Goal: Task Accomplishment & Management: Complete application form

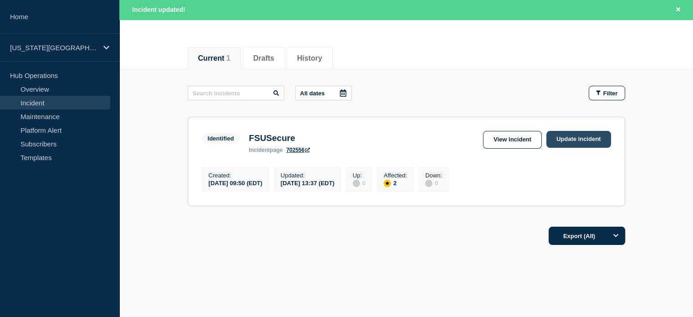
click at [577, 143] on link "Update incident" at bounding box center [578, 139] width 65 height 17
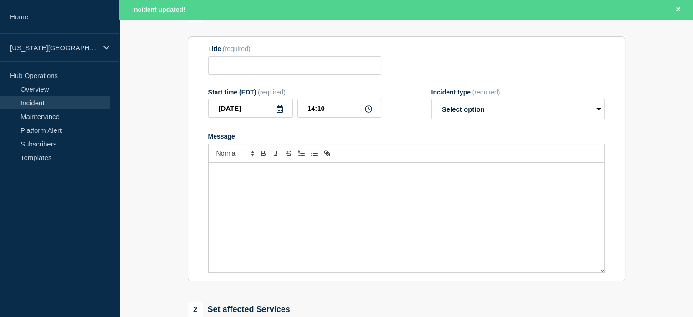
type input "FSUSecure"
click at [396, 176] on p "Message" at bounding box center [407, 172] width 382 height 8
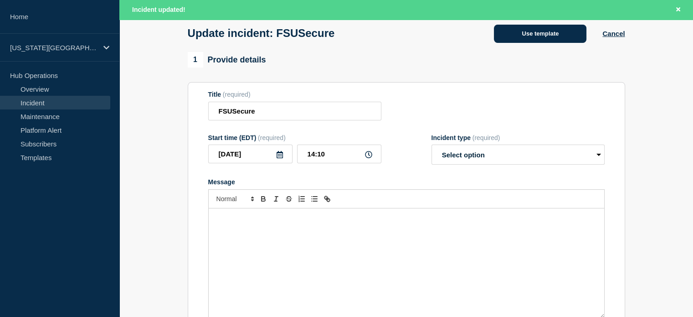
click at [514, 29] on button "Use template" at bounding box center [540, 34] width 92 height 18
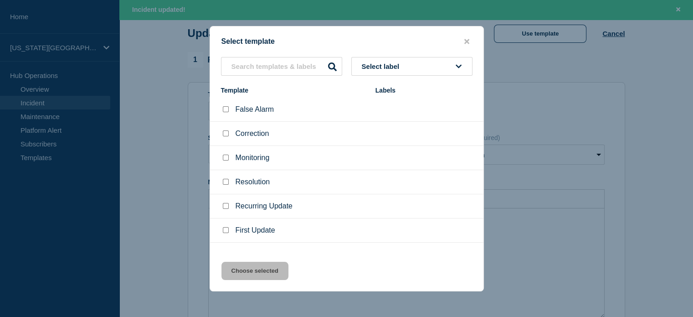
click at [225, 159] on input "Monitoring checkbox" at bounding box center [226, 157] width 6 height 6
checkbox input "true"
click at [264, 272] on button "Choose selected" at bounding box center [254, 271] width 67 height 18
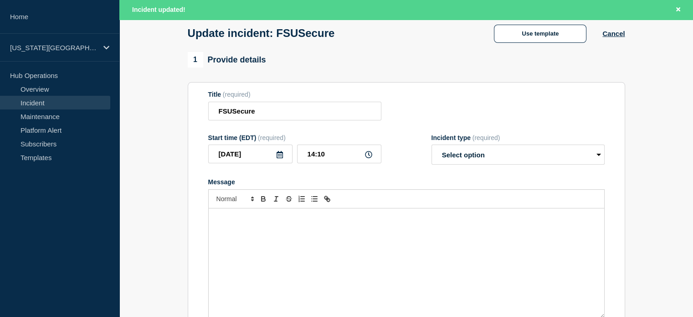
select select "monitoring"
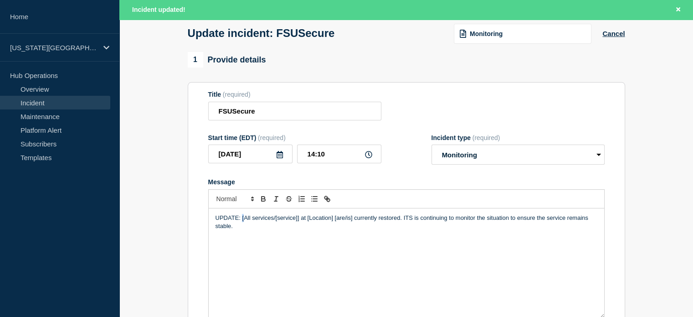
click at [245, 219] on p "UPDATE: [All services/[service]] at [Location] [are/is] currently restored. ITS…" at bounding box center [407, 222] width 382 height 17
drag, startPoint x: 323, startPoint y: 221, endPoint x: 385, endPoint y: 221, distance: 62.4
click at [385, 221] on p "UPDATE: All FSUSecure network services/[service]] at [Location] [are/is] curren…" at bounding box center [407, 222] width 382 height 17
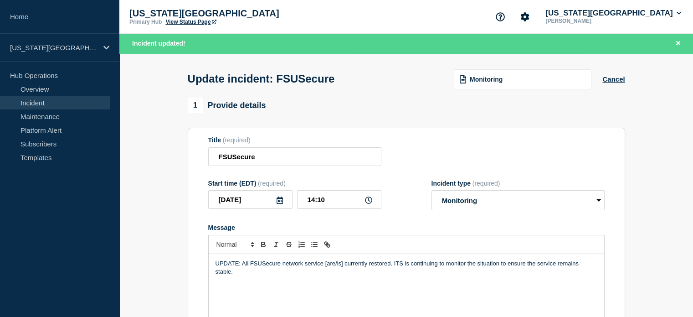
click at [197, 22] on link "View Status Page" at bounding box center [190, 22] width 51 height 6
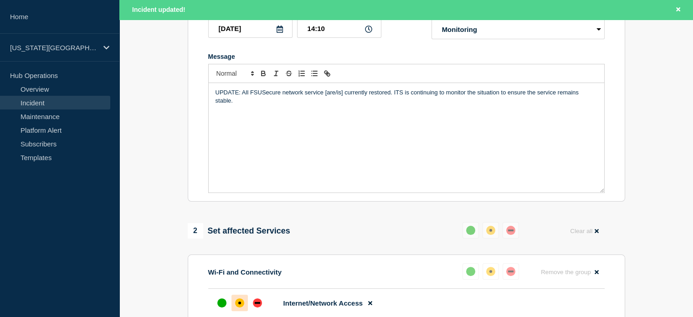
scroll to position [182, 0]
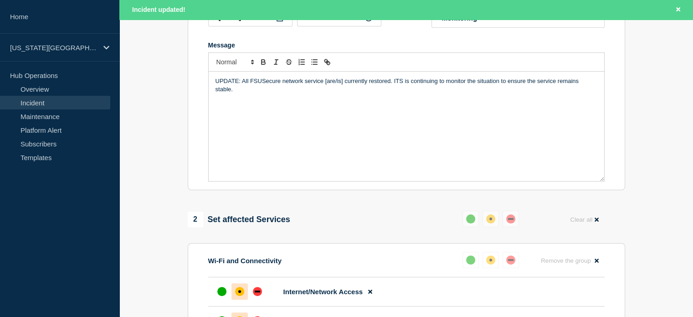
click at [323, 83] on p "UPDATE: All FSUSecure network service [are/is] currently restored. ITS is conti…" at bounding box center [407, 85] width 382 height 17
click at [313, 118] on div "UPDATE: All FSUSecure network services are currently restored. ITS is continuin…" at bounding box center [406, 126] width 395 height 109
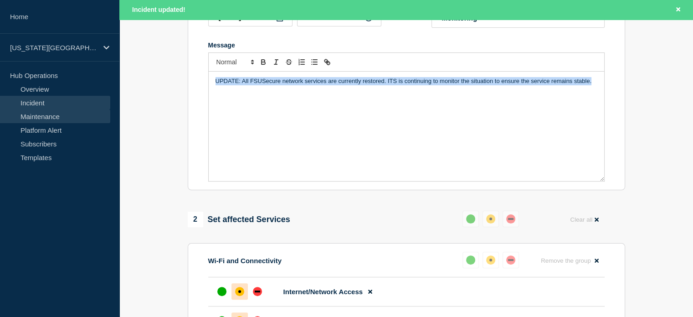
drag, startPoint x: 598, startPoint y: 83, endPoint x: 71, endPoint y: 113, distance: 527.5
click at [59, 113] on div "Home [US_STATE][GEOGRAPHIC_DATA] Hub Operations Overview Incident Maintenance P…" at bounding box center [346, 254] width 693 height 872
copy p "UPDATE: All FSUSecure network services are currently restored. ITS is continuin…"
click at [249, 92] on div "UPDATE: All FSUSecure network services are currently restored. ITS is continuin…" at bounding box center [406, 126] width 395 height 109
drag, startPoint x: 213, startPoint y: 85, endPoint x: 594, endPoint y: 103, distance: 380.9
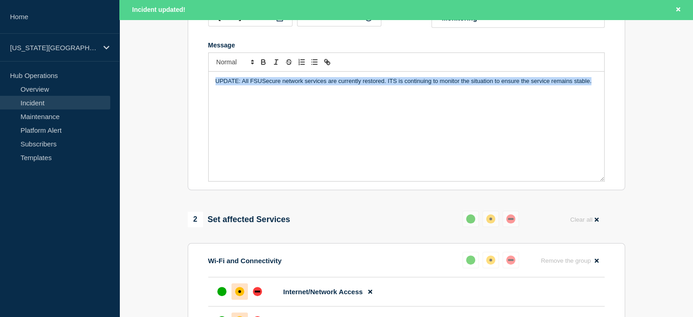
click at [594, 103] on div "UPDATE: All FSUSecure network services are currently restored. ITS is continuin…" at bounding box center [406, 126] width 395 height 109
copy p "UPDATE: All FSUSecure network services are currently restored. ITS is continuin…"
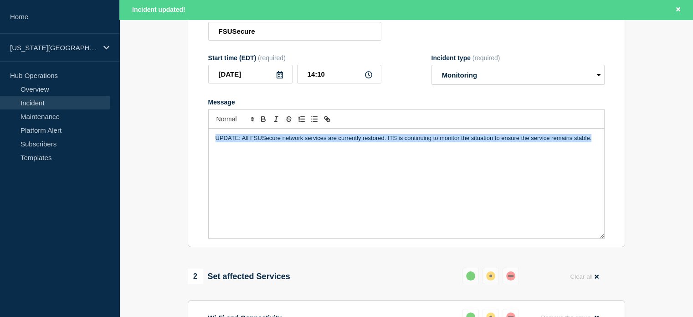
click at [430, 146] on div "UPDATE: All FSUSecure network services are currently restored. ITS is continuin…" at bounding box center [406, 182] width 395 height 109
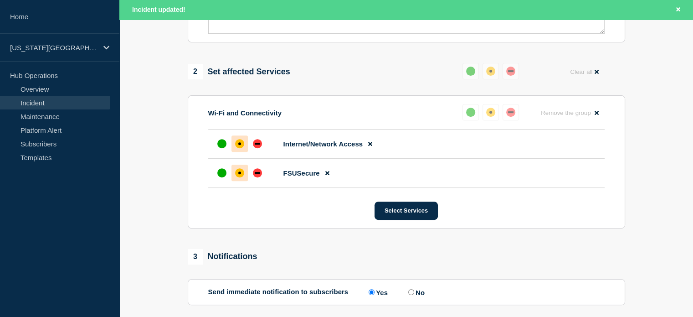
scroll to position [421, 0]
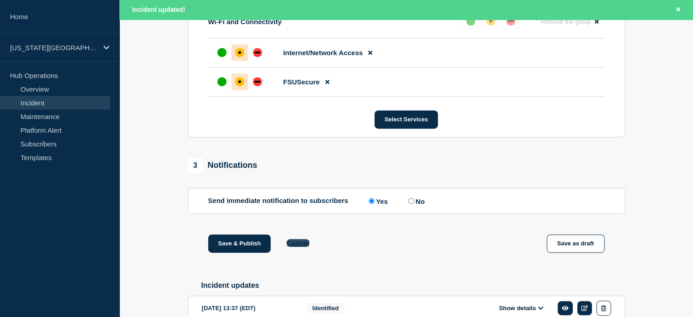
click at [299, 246] on button "Cancel" at bounding box center [298, 243] width 22 height 8
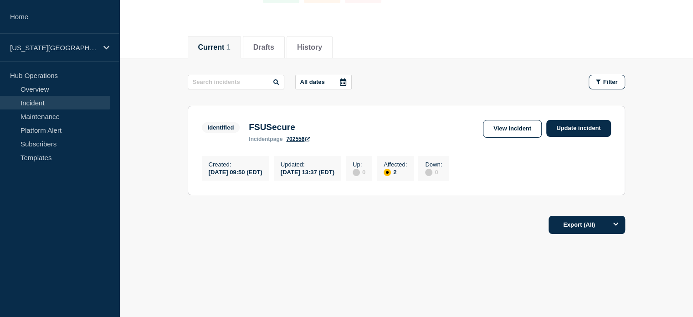
scroll to position [51, 0]
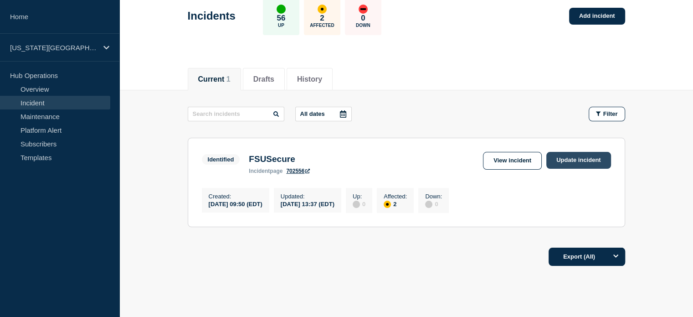
click at [578, 162] on link "Update incident" at bounding box center [578, 160] width 65 height 17
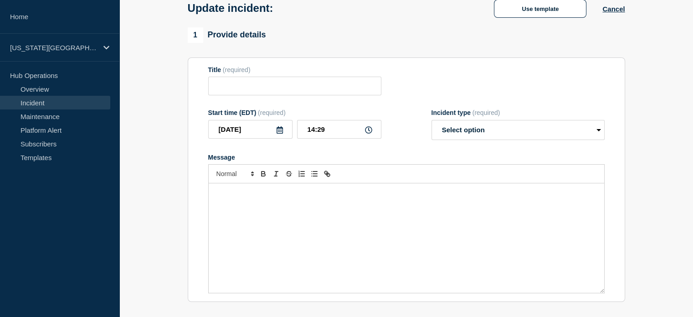
type input "FSUSecure"
click at [308, 212] on div "Message" at bounding box center [406, 237] width 395 height 109
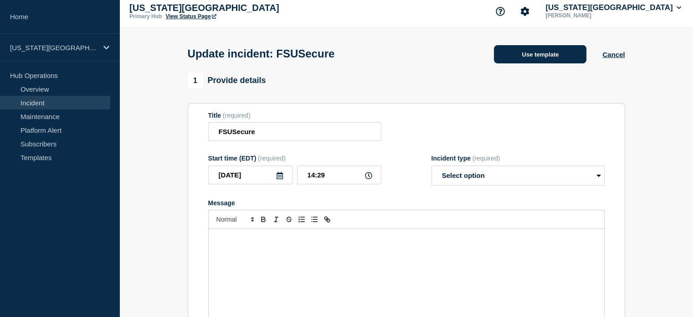
click at [530, 51] on button "Use template" at bounding box center [540, 54] width 92 height 18
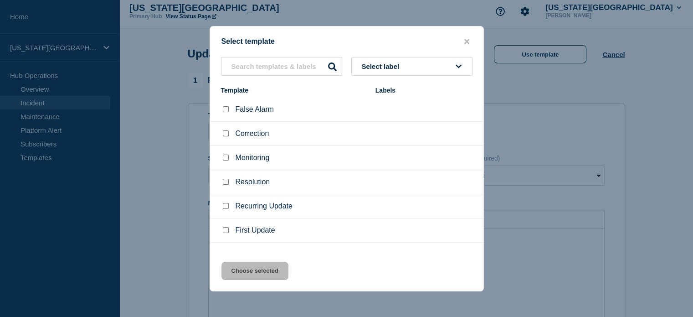
scroll to position [15, 0]
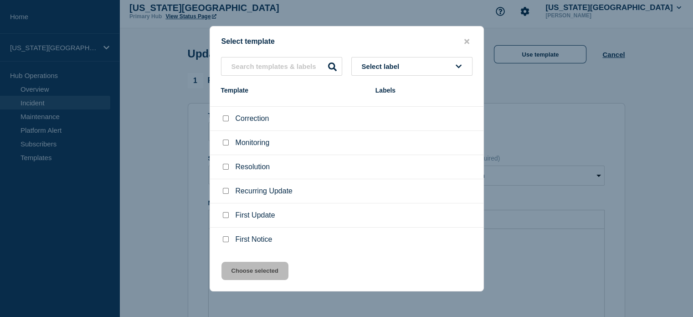
click at [225, 190] on input "Recurring Update checkbox" at bounding box center [226, 191] width 6 height 6
checkbox input "true"
click at [262, 274] on button "Choose selected" at bounding box center [254, 271] width 67 height 18
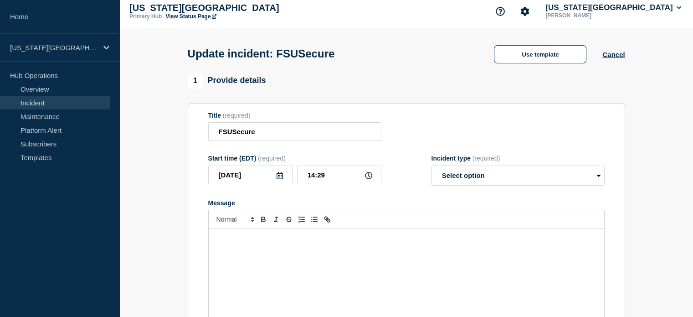
select select "identified"
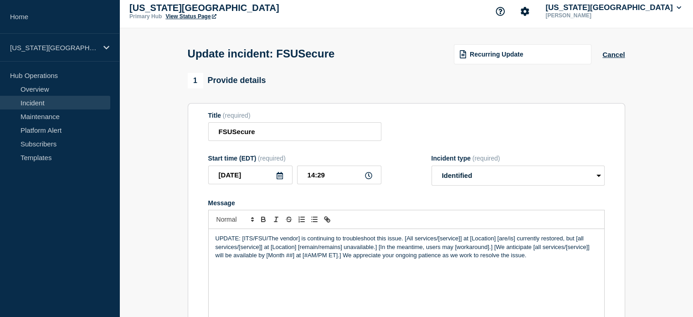
click at [186, 18] on link "View Status Page" at bounding box center [190, 16] width 51 height 6
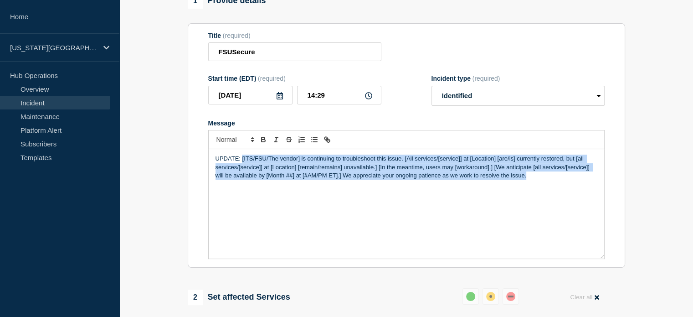
drag, startPoint x: 242, startPoint y: 161, endPoint x: 554, endPoint y: 211, distance: 315.6
click at [554, 211] on div "UPDATE: [ITS/FSU/The vendor] is continuing to troubleshoot this issue. [All ser…" at bounding box center [406, 203] width 395 height 109
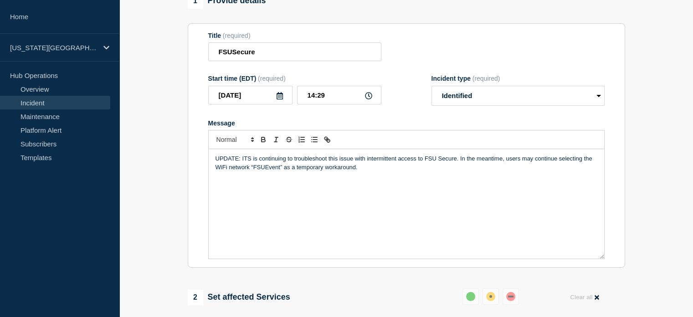
click at [455, 162] on p "UPDATE: ITS is continuing to troubleshoot this issue with intermittent access t…" at bounding box center [407, 162] width 382 height 17
click at [237, 167] on p "UPDATE: ITS is continuing to troubleshoot this issue with intermittent access t…" at bounding box center [407, 162] width 382 height 17
click at [485, 161] on p "UPDATE: ITS is continuing to troubleshoot this issue with intermittent access t…" at bounding box center [407, 162] width 382 height 17
click at [230, 171] on p "UPDATE: ITS is continuing to troubleshoot this issue with intermittent access t…" at bounding box center [407, 162] width 382 height 17
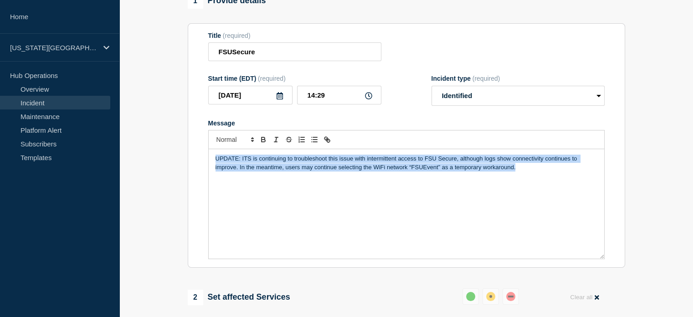
drag, startPoint x: 525, startPoint y: 169, endPoint x: 134, endPoint y: 154, distance: 391.7
copy p "UPDATE: ITS is continuing to troubleshoot this issue with intermittent access t…"
click at [319, 171] on p "UPDATE: ITS is continuing to troubleshoot this issue with intermittent access t…" at bounding box center [407, 162] width 382 height 17
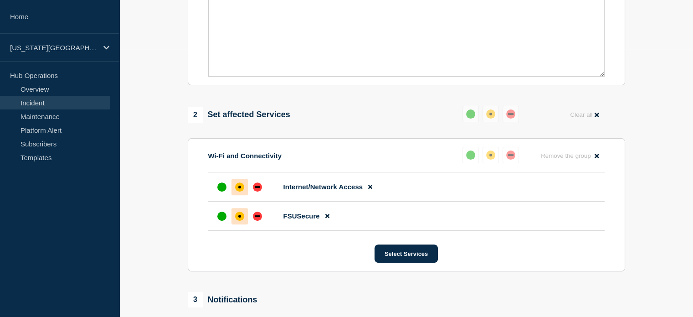
scroll to position [51, 0]
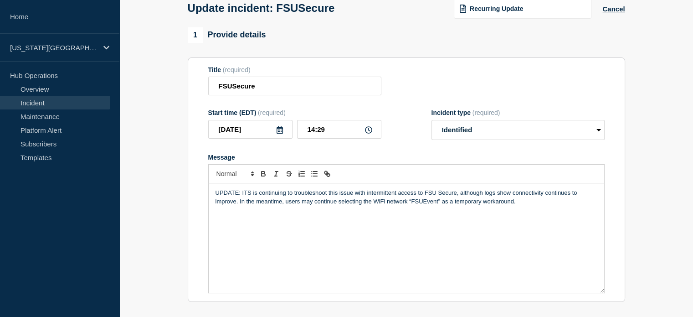
click at [241, 192] on p "UPDATE: ITS is continuing to troubleshoot this issue with intermittent access t…" at bounding box center [407, 197] width 382 height 17
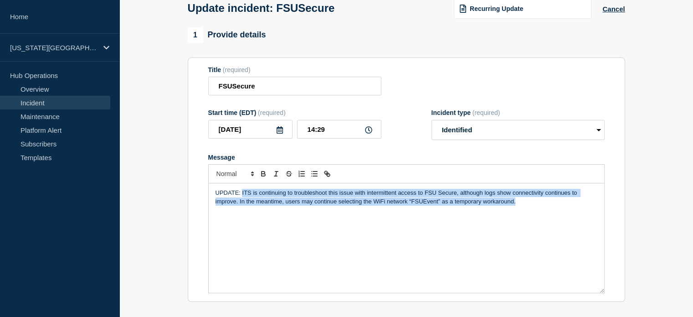
drag, startPoint x: 242, startPoint y: 194, endPoint x: 542, endPoint y: 206, distance: 300.0
click at [542, 205] on p "UPDATE: ITS is continuing to troubleshoot this issue with intermittent access t…" at bounding box center [407, 197] width 382 height 17
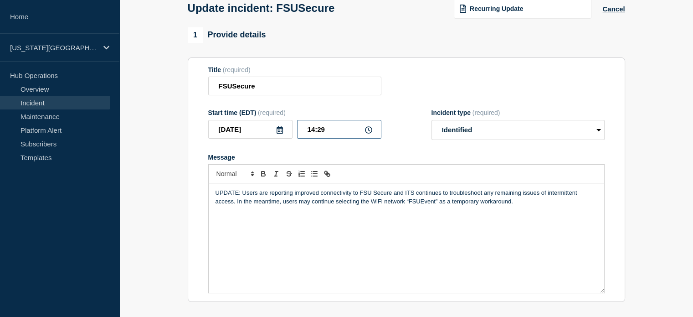
drag, startPoint x: 318, startPoint y: 131, endPoint x: 325, endPoint y: 132, distance: 6.9
click at [325, 132] on input "14:29" at bounding box center [339, 129] width 84 height 19
type input "14:42"
click at [190, 113] on section "Title (required) FSUSecure Start time (EDT) (required) [DATE] 14:42 Incident ty…" at bounding box center [406, 179] width 437 height 245
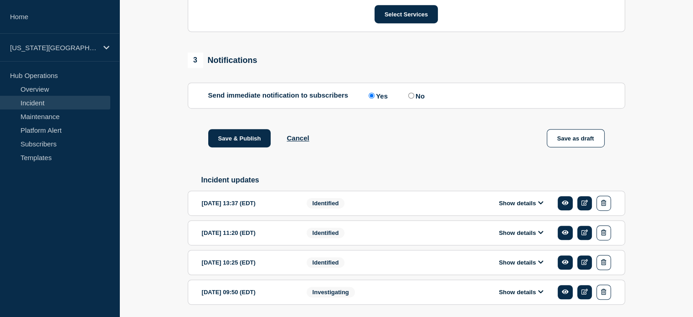
scroll to position [542, 0]
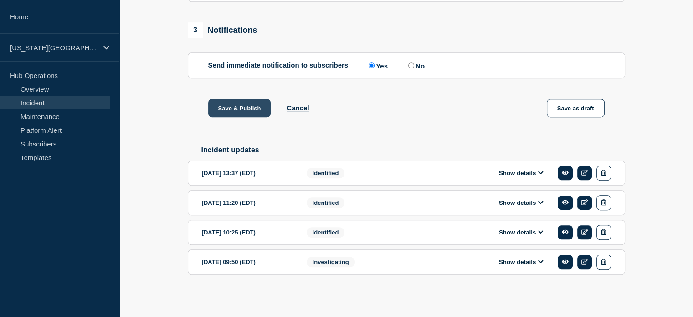
click at [221, 103] on button "Save & Publish" at bounding box center [239, 108] width 63 height 18
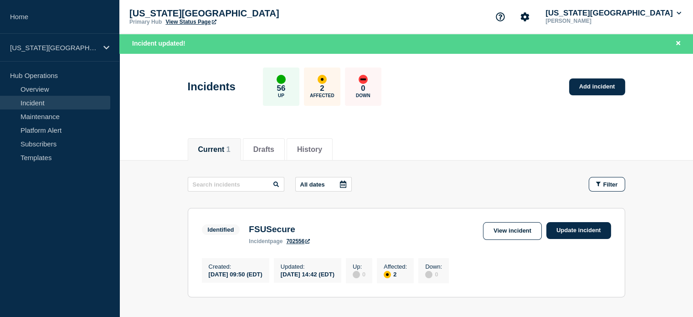
click at [200, 20] on link "View Status Page" at bounding box center [190, 22] width 51 height 6
